Goal: Information Seeking & Learning: Learn about a topic

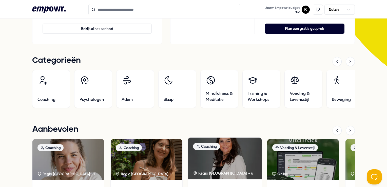
scroll to position [121, 0]
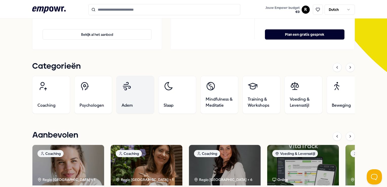
click at [140, 95] on link "Adem" at bounding box center [135, 95] width 38 height 38
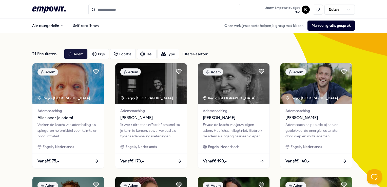
click at [52, 11] on icon ".empowr-logo_svg__cls-1{fill:#03032f}" at bounding box center [48, 9] width 33 height 9
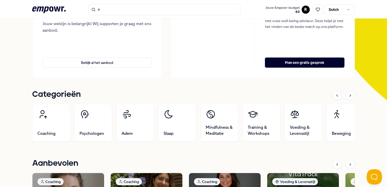
scroll to position [101, 0]
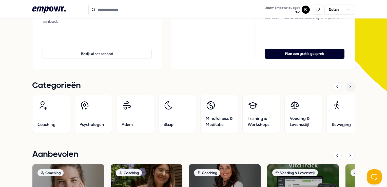
click at [348, 88] on div at bounding box center [350, 86] width 9 height 9
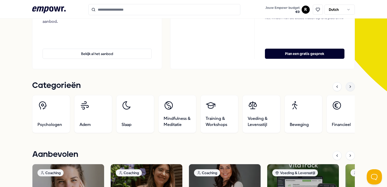
click at [348, 88] on icon at bounding box center [350, 87] width 4 height 4
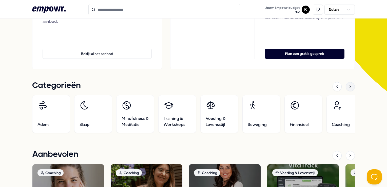
click at [348, 88] on icon at bounding box center [350, 87] width 4 height 4
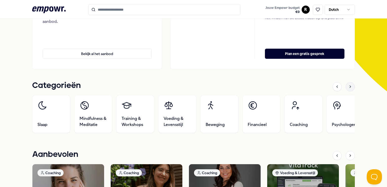
click at [348, 88] on icon at bounding box center [350, 87] width 4 height 4
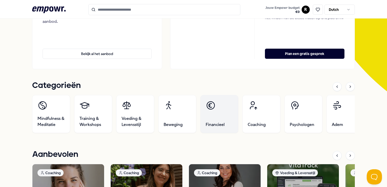
click at [215, 122] on span "Financieel" at bounding box center [215, 125] width 19 height 6
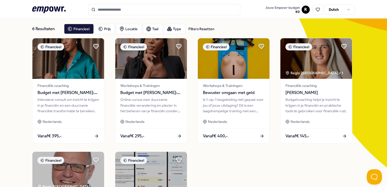
scroll to position [32, 0]
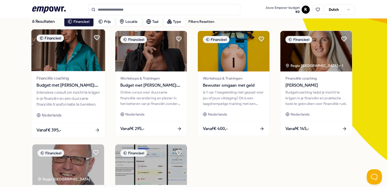
click at [89, 63] on img at bounding box center [68, 50] width 74 height 42
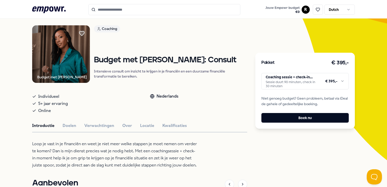
click at [62, 53] on img at bounding box center [61, 54] width 58 height 58
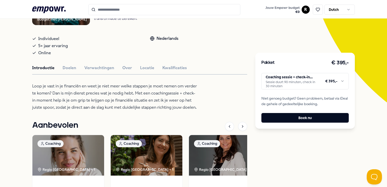
scroll to position [5, 0]
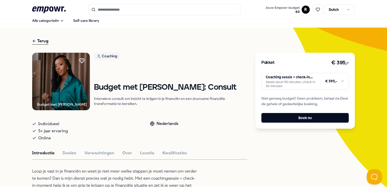
click at [52, 5] on icon ".empowr-logo_svg__cls-1{fill:#03032f}" at bounding box center [48, 9] width 33 height 9
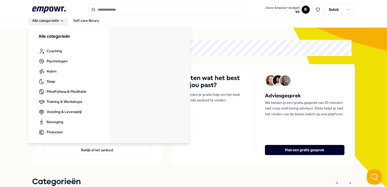
click at [61, 23] on icon "Main" at bounding box center [62, 21] width 4 height 4
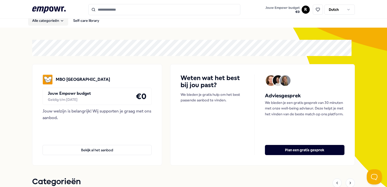
click at [61, 23] on button "Alle categorieën" at bounding box center [48, 20] width 40 height 10
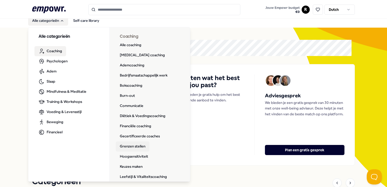
click at [139, 147] on link "Grenzen stellen" at bounding box center [133, 146] width 34 height 10
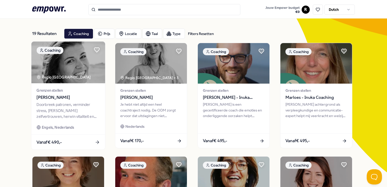
scroll to position [5, 0]
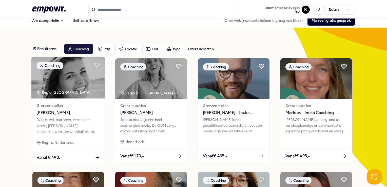
click at [89, 130] on div "Doorbreek patronen, verminder stress, [PERSON_NAME] zelfvertrouwen, herwin vita…" at bounding box center [68, 125] width 63 height 17
